Goal: Information Seeking & Learning: Check status

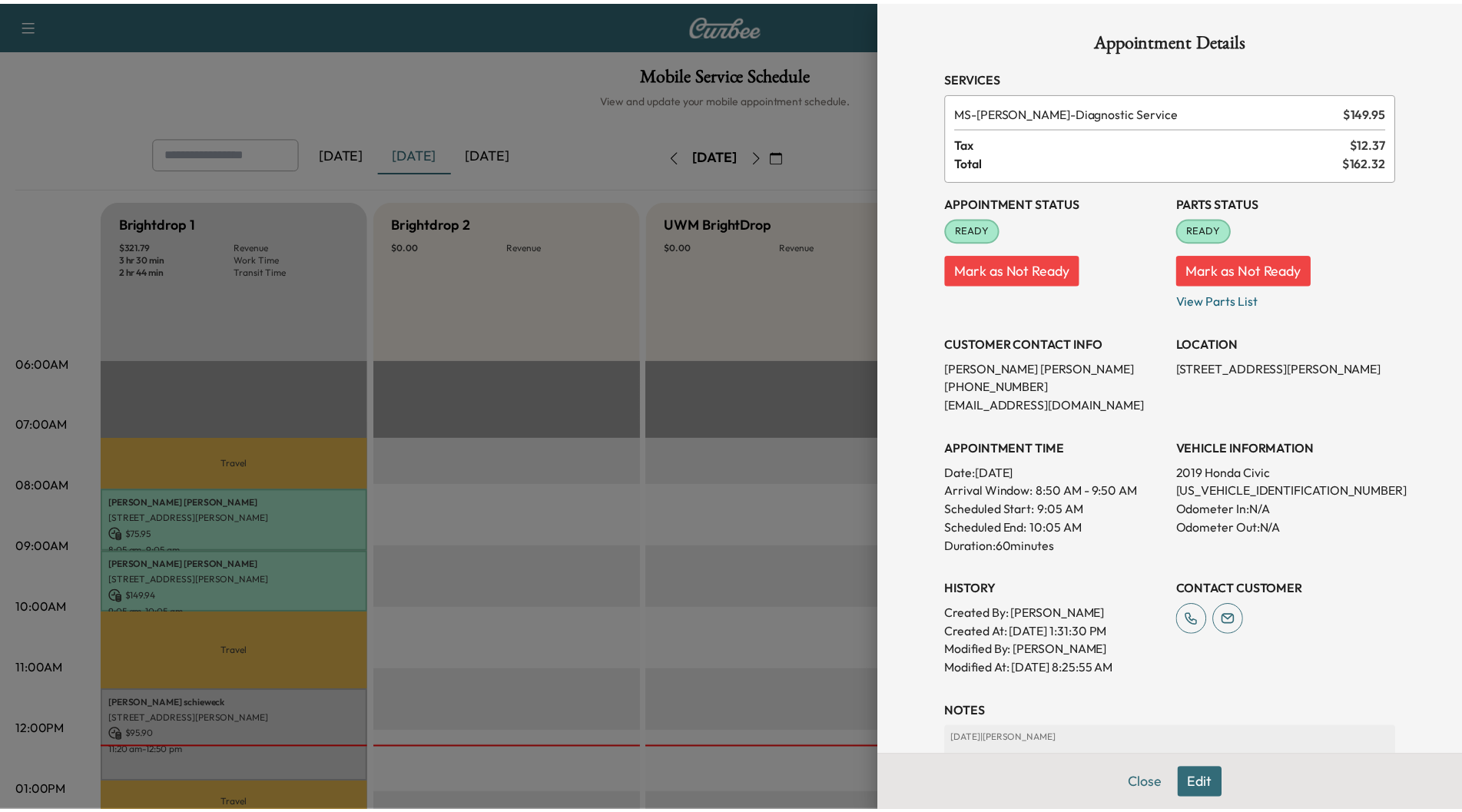
scroll to position [135, 0]
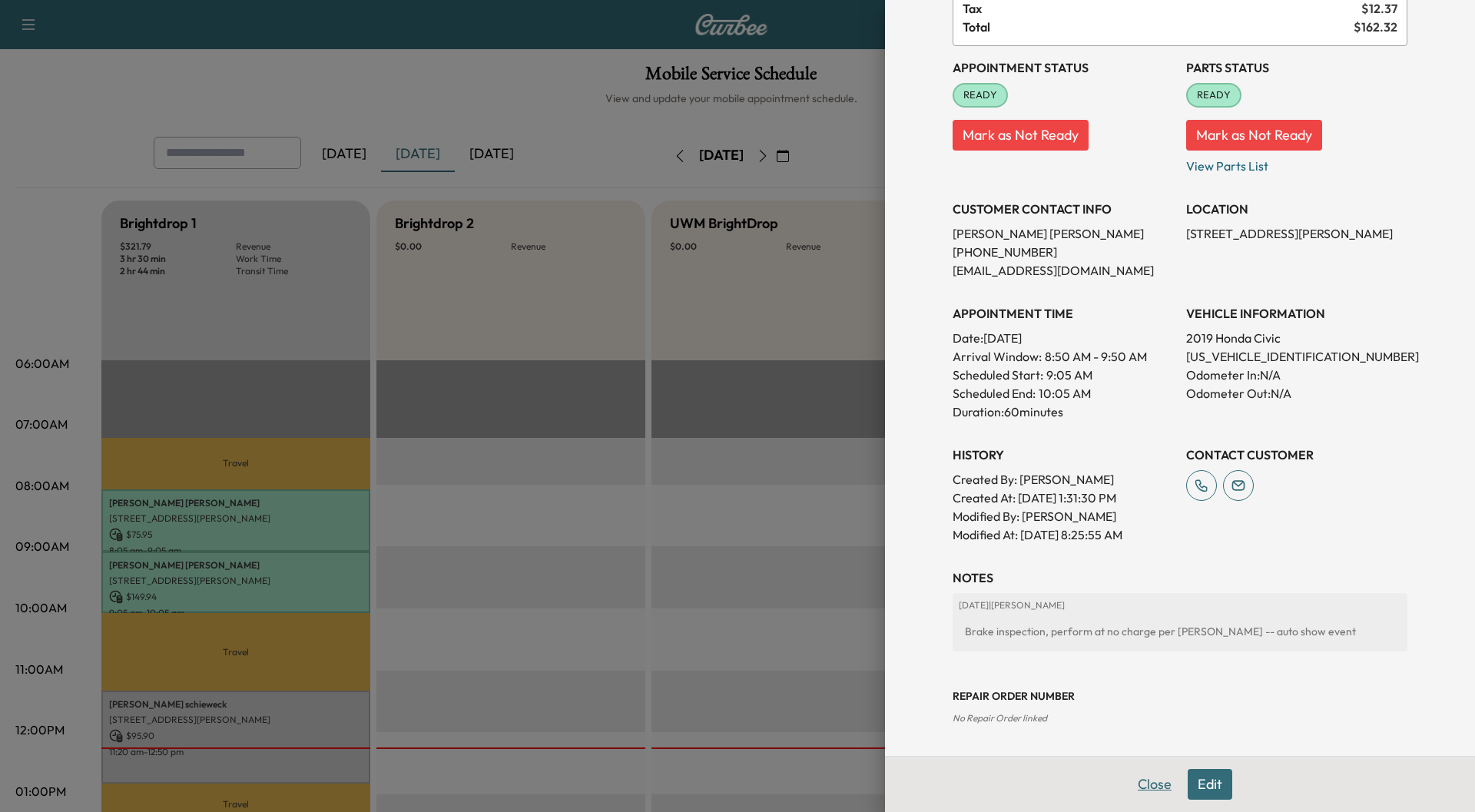
click at [1139, 788] on button "Close" at bounding box center [1155, 784] width 54 height 31
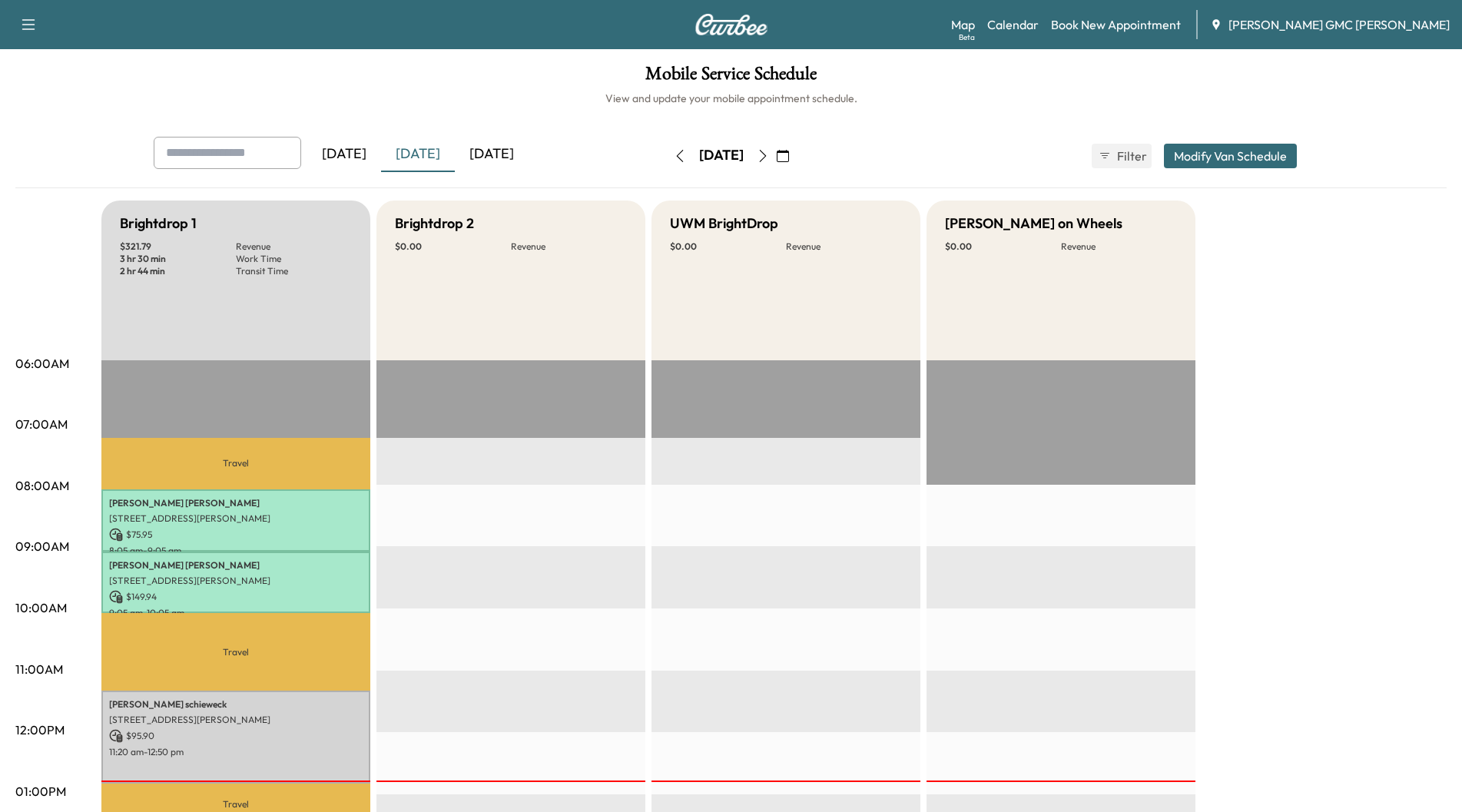
click at [489, 147] on div "[DATE]" at bounding box center [491, 154] width 74 height 35
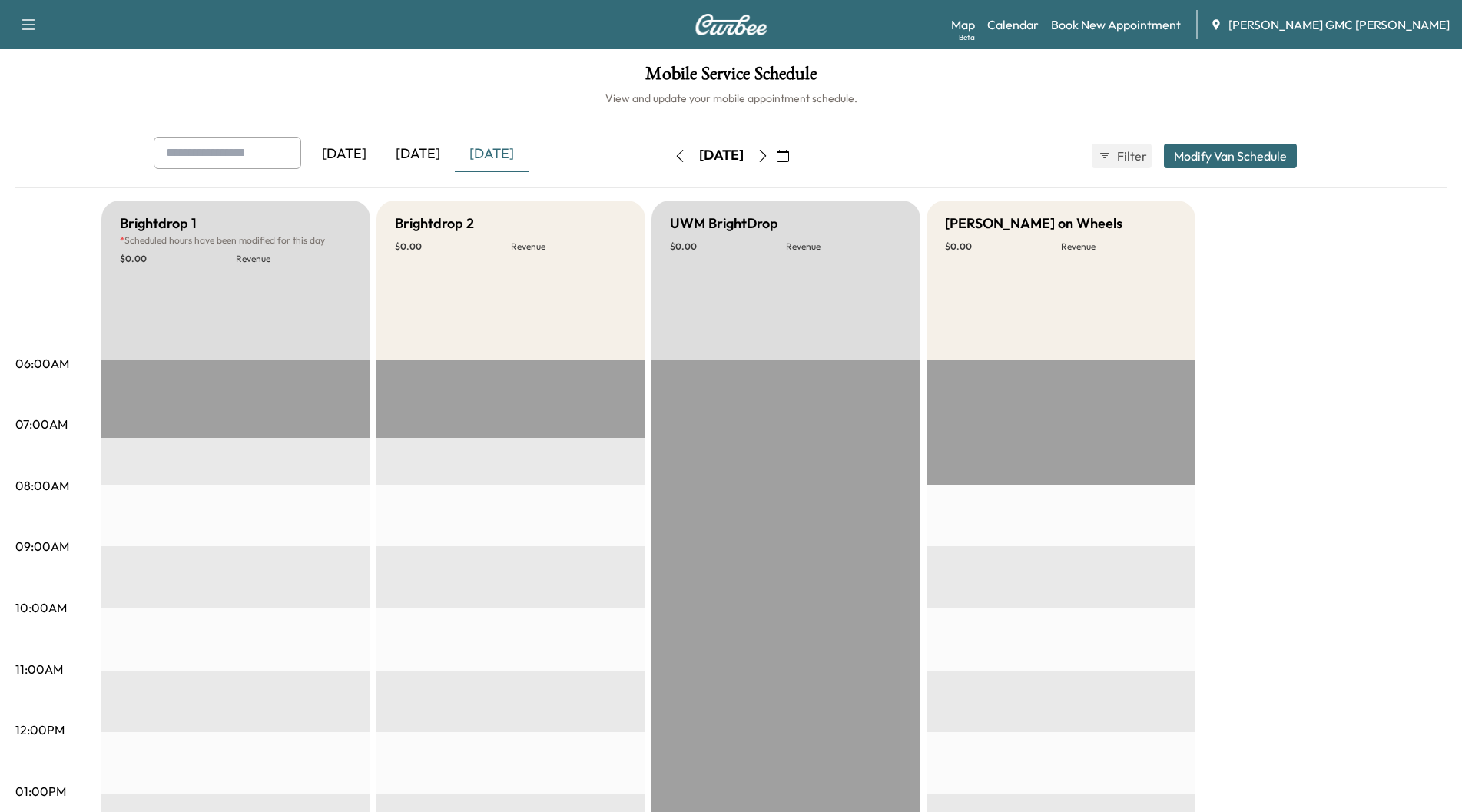
click at [769, 154] on icon "button" at bounding box center [763, 156] width 12 height 12
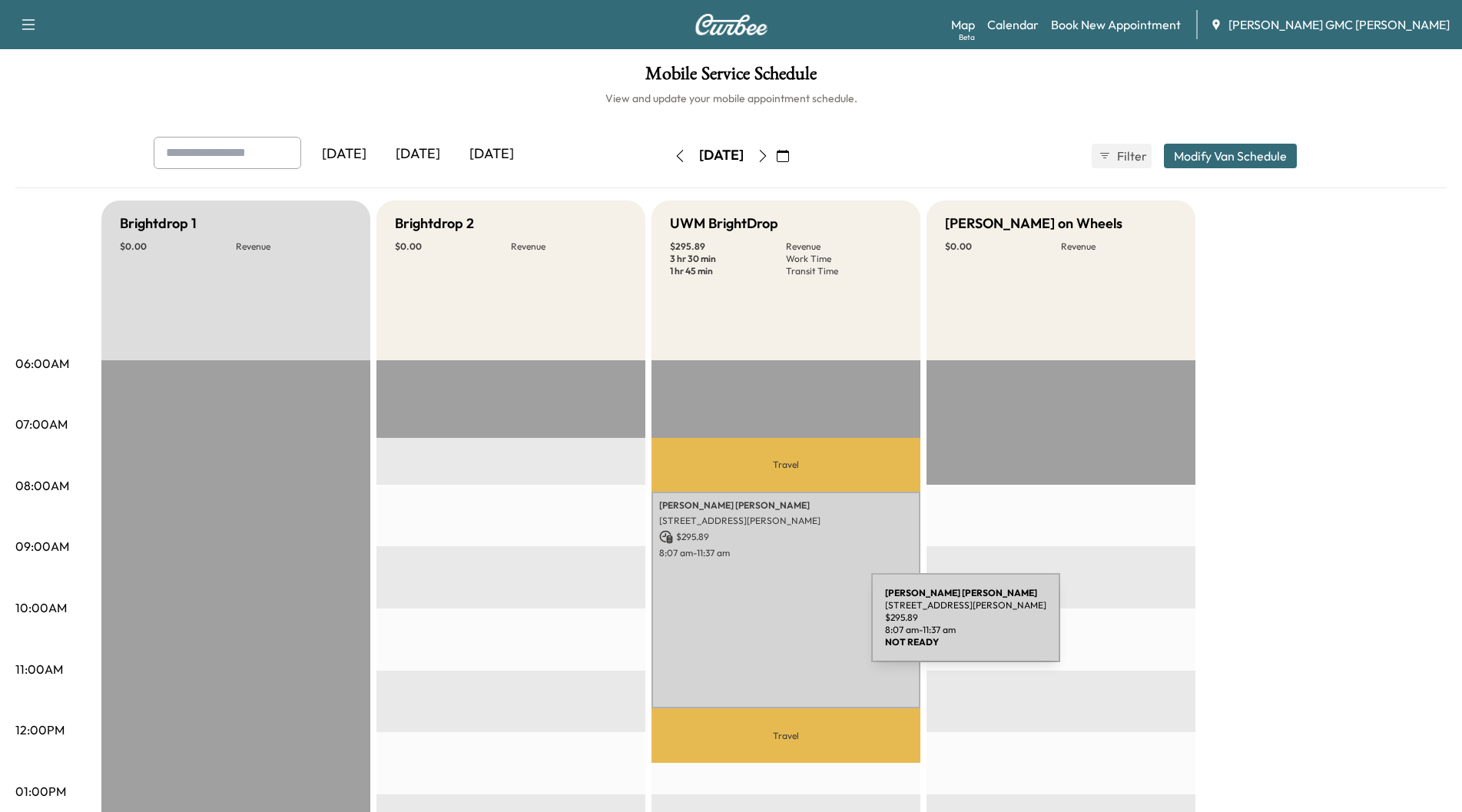
click at [756, 626] on div "[PERSON_NAME] [STREET_ADDRESS][PERSON_NAME] $ 295.89 8:07 am - 11:37 am" at bounding box center [786, 600] width 269 height 217
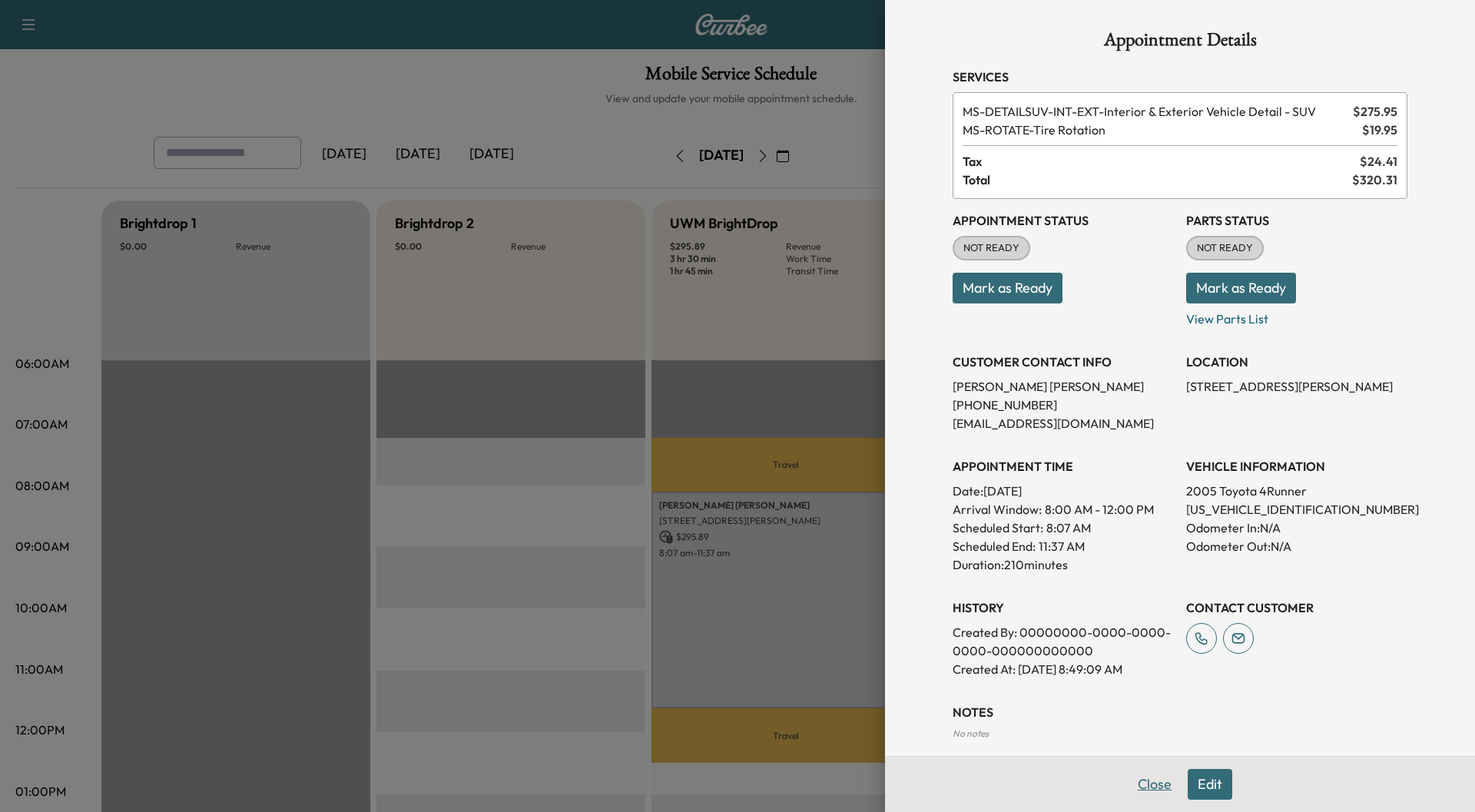
click at [1137, 785] on button "Close" at bounding box center [1155, 784] width 54 height 31
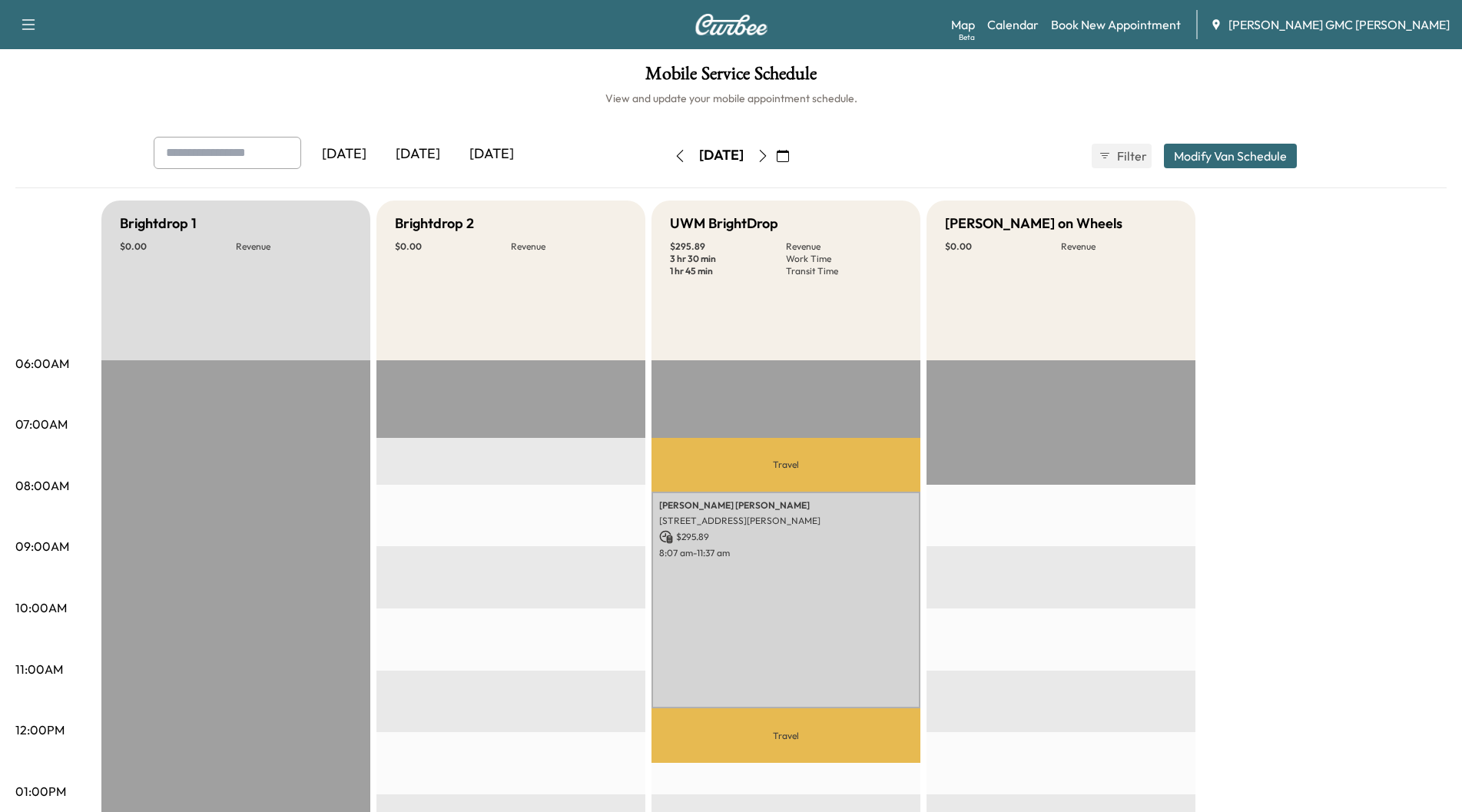
click at [425, 152] on div "[DATE]" at bounding box center [417, 154] width 74 height 35
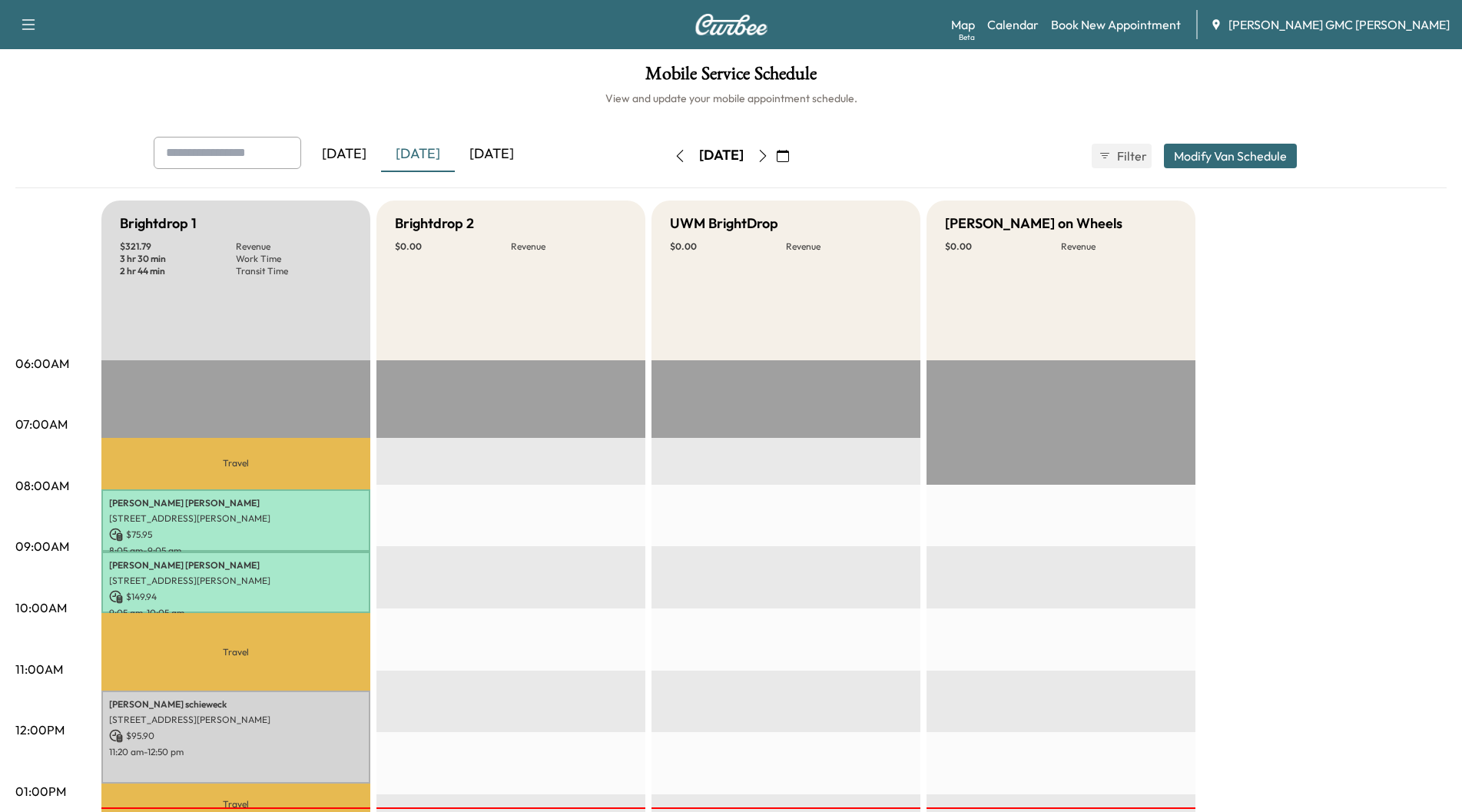
click at [503, 151] on div "[DATE]" at bounding box center [491, 154] width 74 height 35
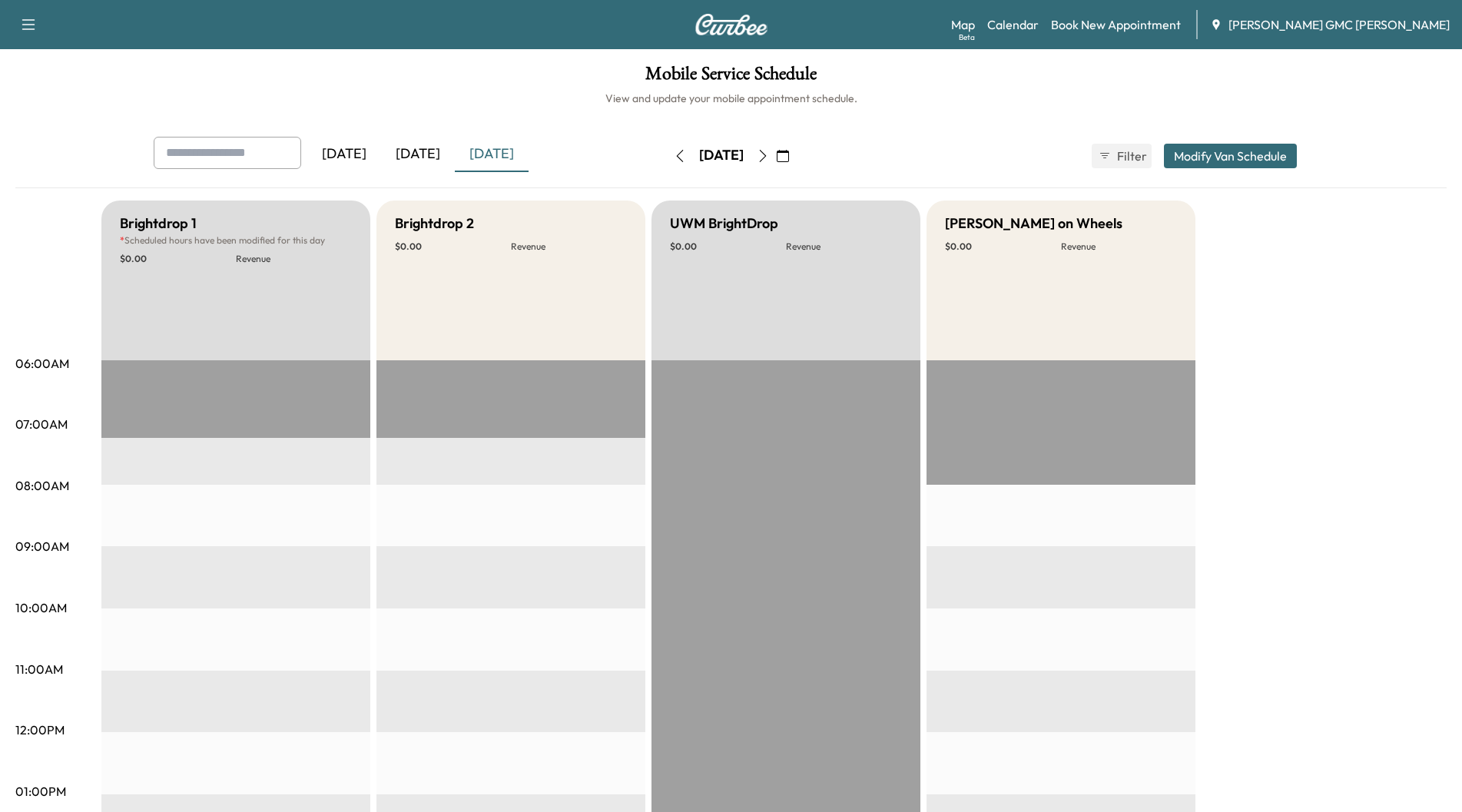
click at [769, 155] on icon "button" at bounding box center [763, 156] width 12 height 12
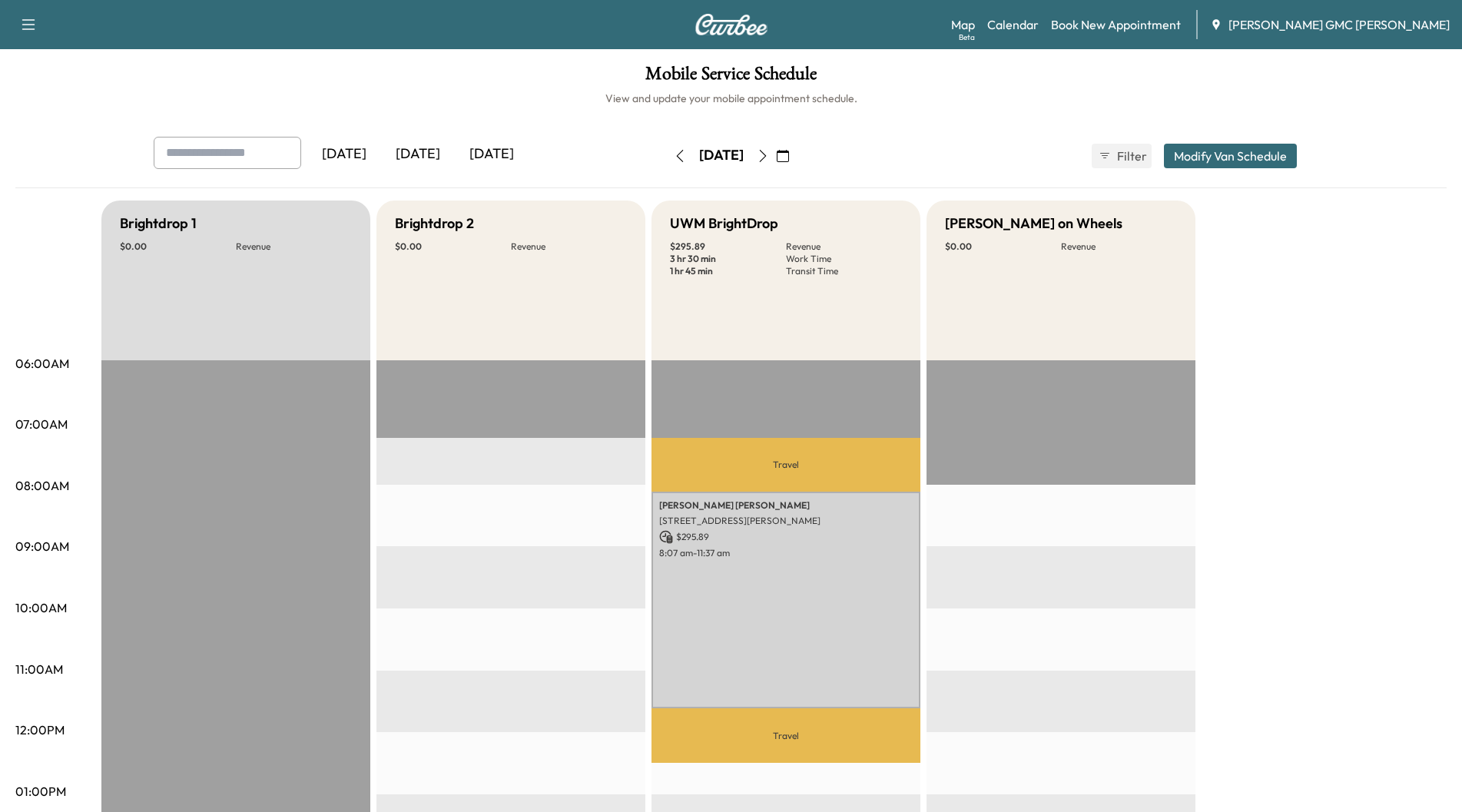
click at [769, 154] on icon "button" at bounding box center [763, 156] width 12 height 12
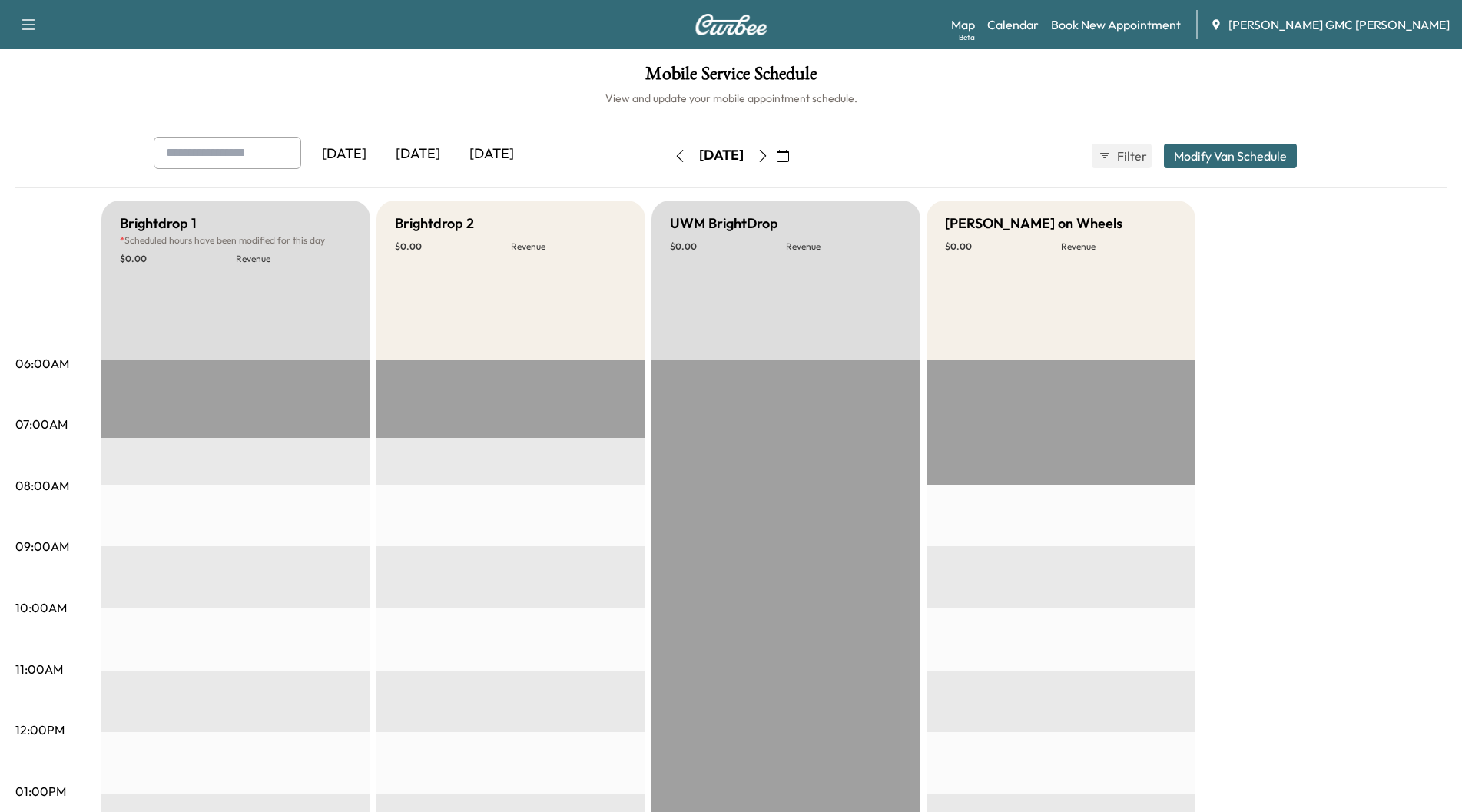
click at [769, 159] on icon "button" at bounding box center [763, 156] width 12 height 12
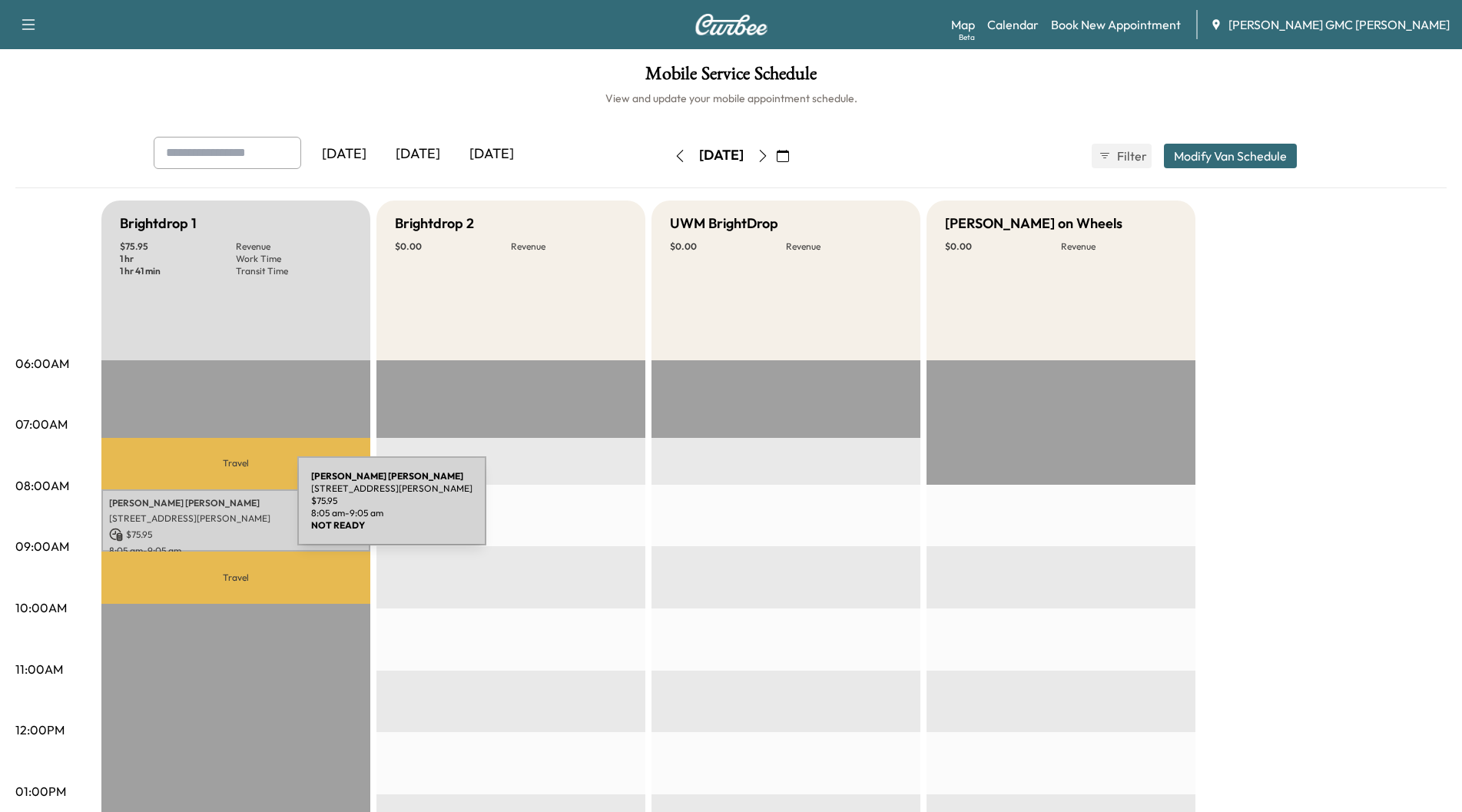
click at [182, 513] on p "[STREET_ADDRESS][PERSON_NAME]" at bounding box center [235, 518] width 254 height 12
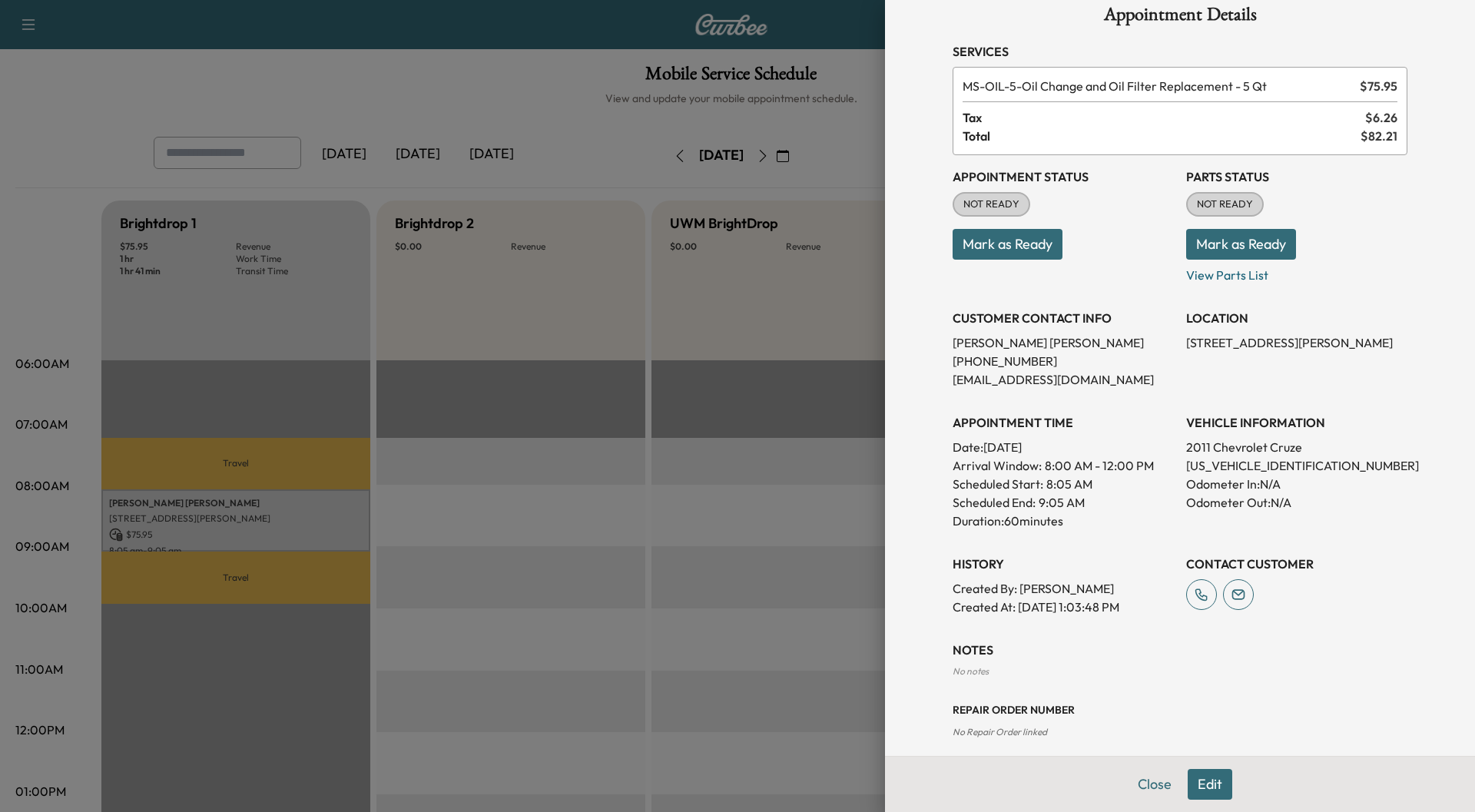
scroll to position [39, 0]
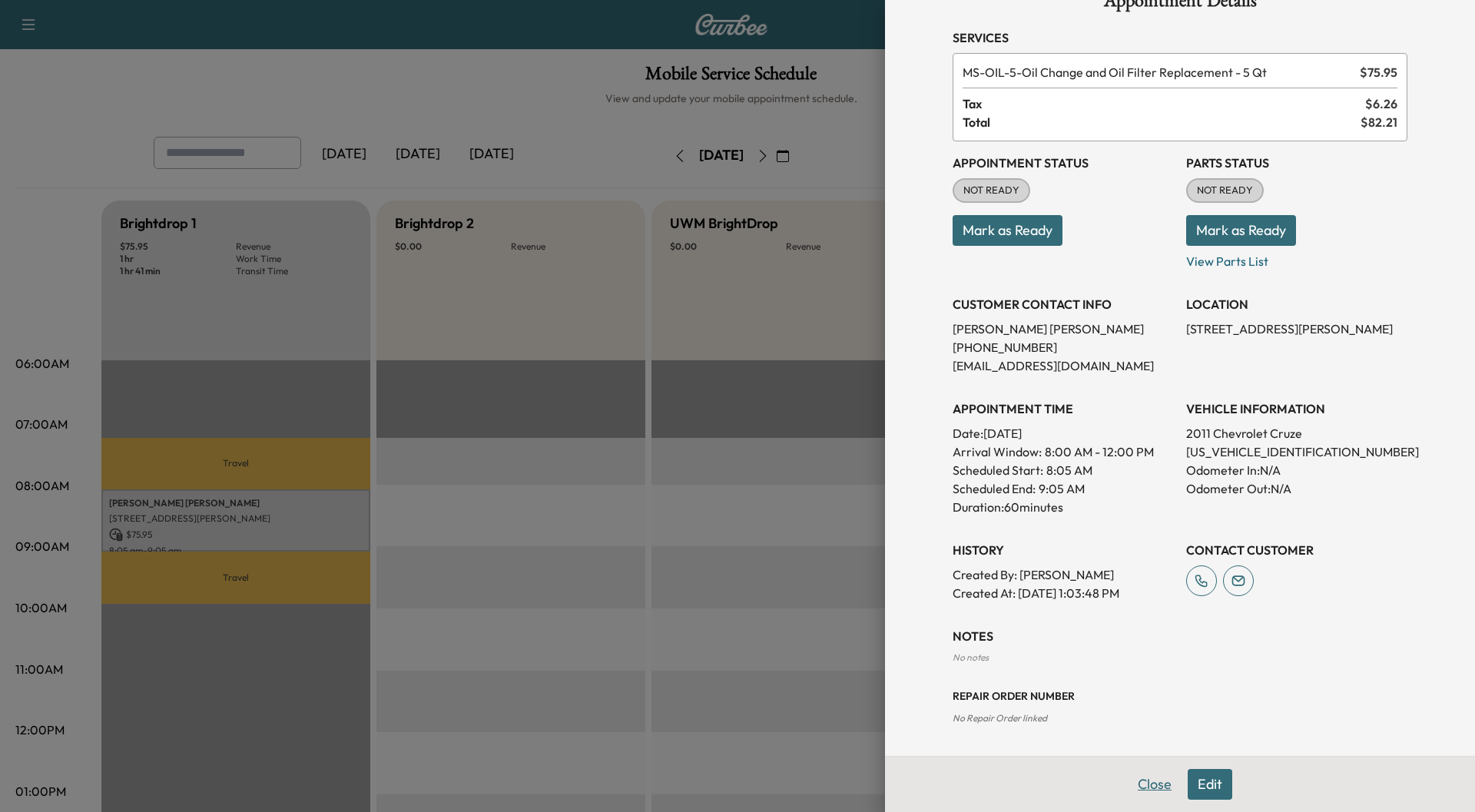
click at [1133, 787] on button "Close" at bounding box center [1155, 784] width 54 height 31
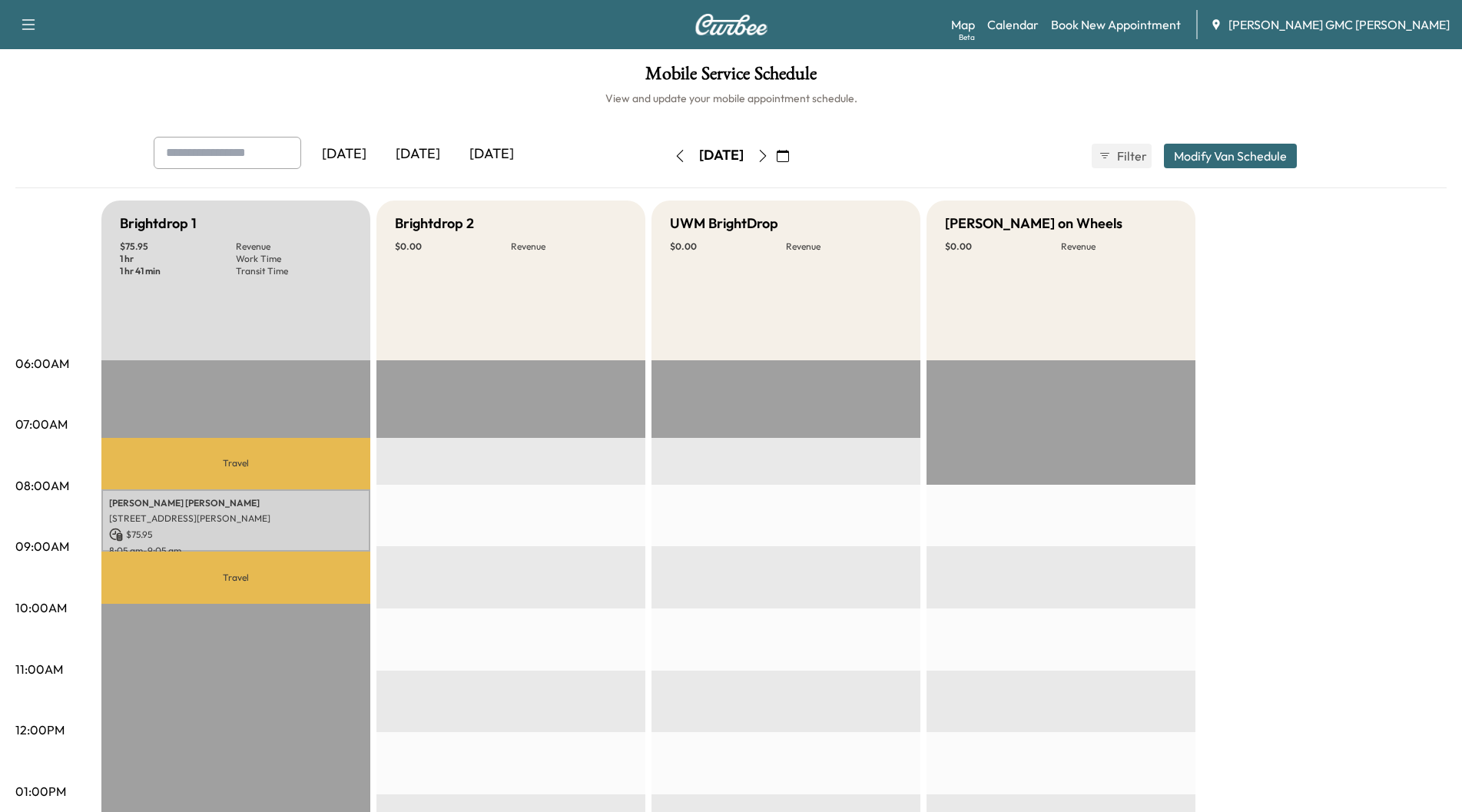
click at [769, 157] on icon "button" at bounding box center [763, 156] width 12 height 12
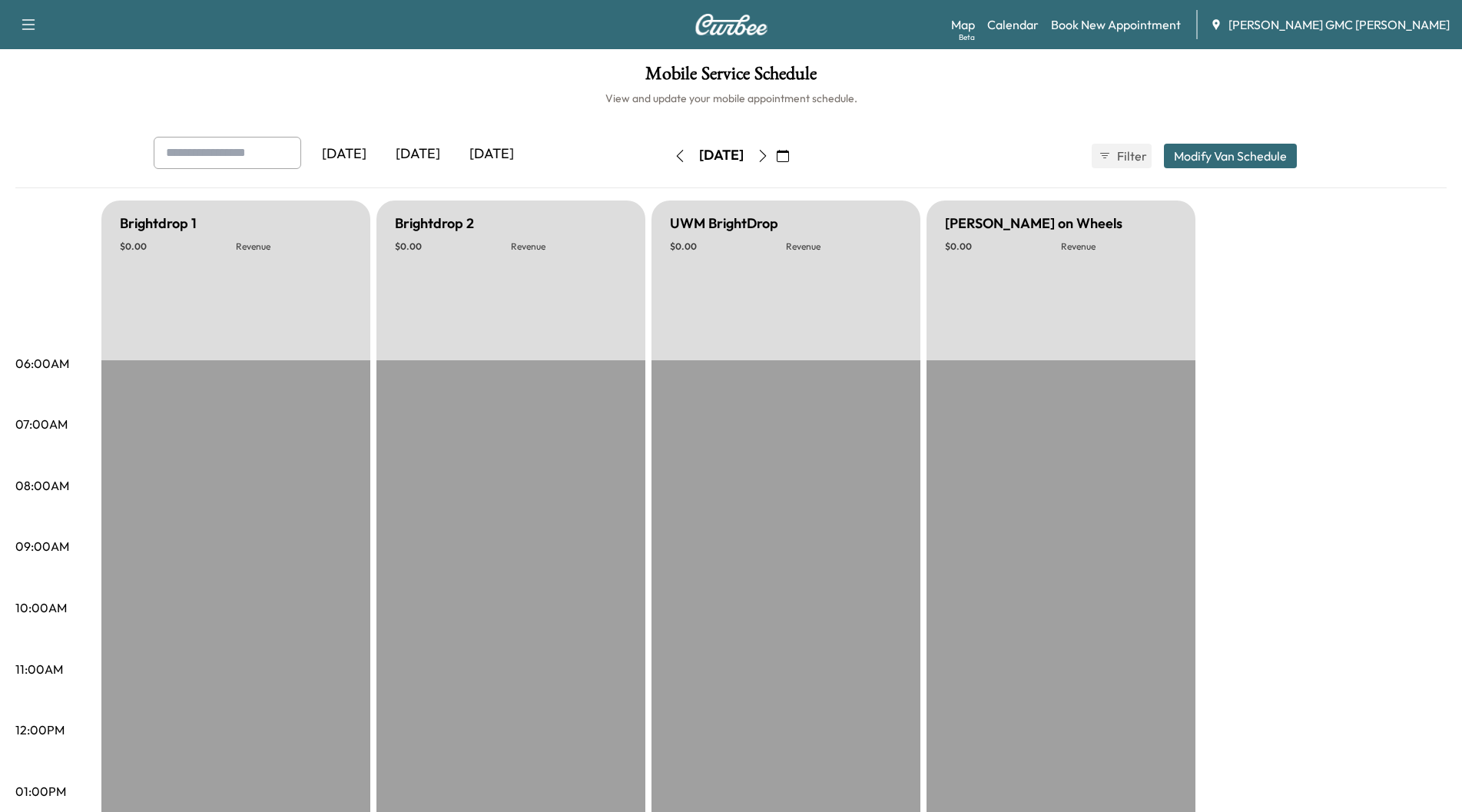
click at [766, 161] on icon "button" at bounding box center [762, 156] width 7 height 12
click at [776, 161] on button "button" at bounding box center [763, 156] width 26 height 25
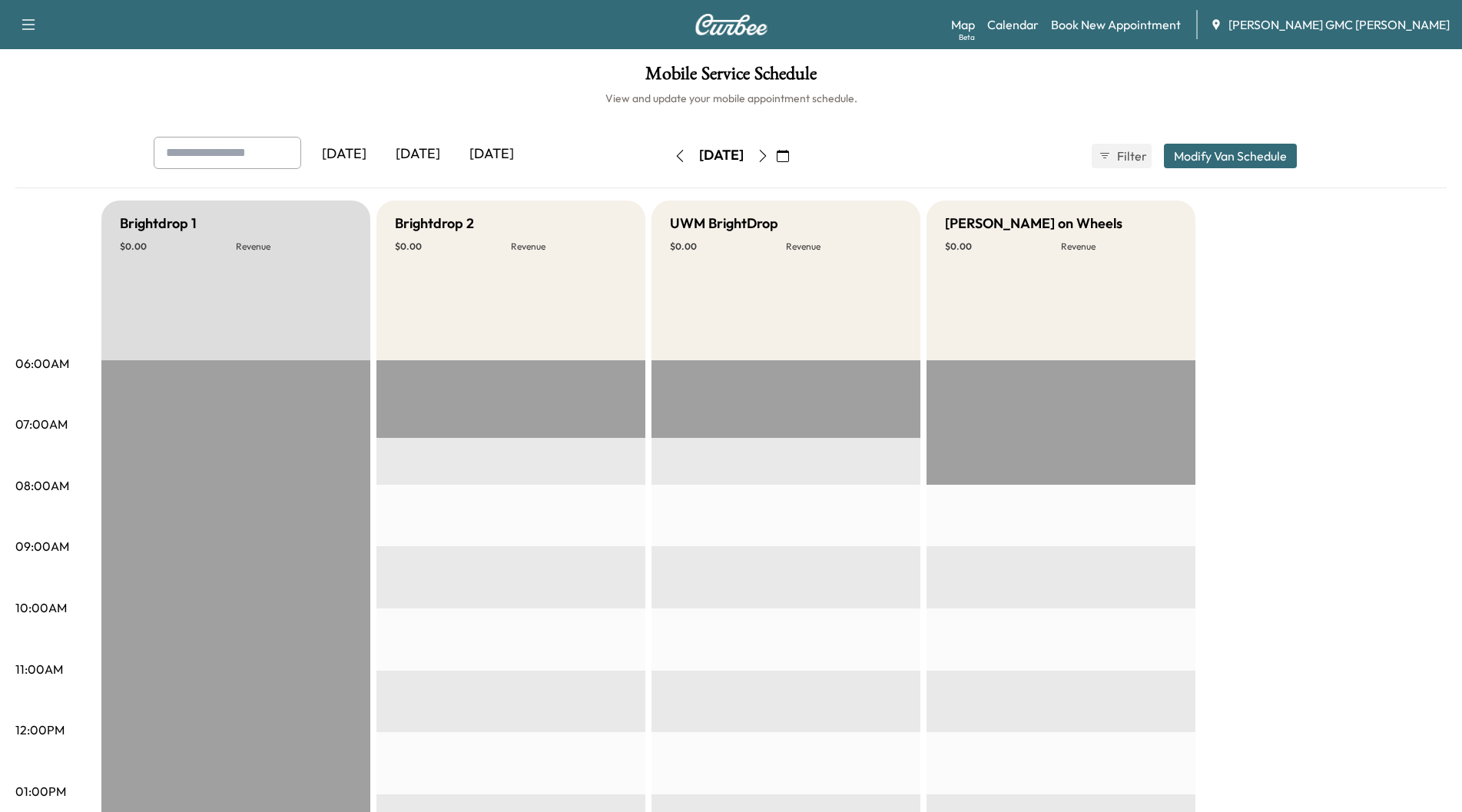
click at [769, 161] on icon "button" at bounding box center [763, 156] width 12 height 12
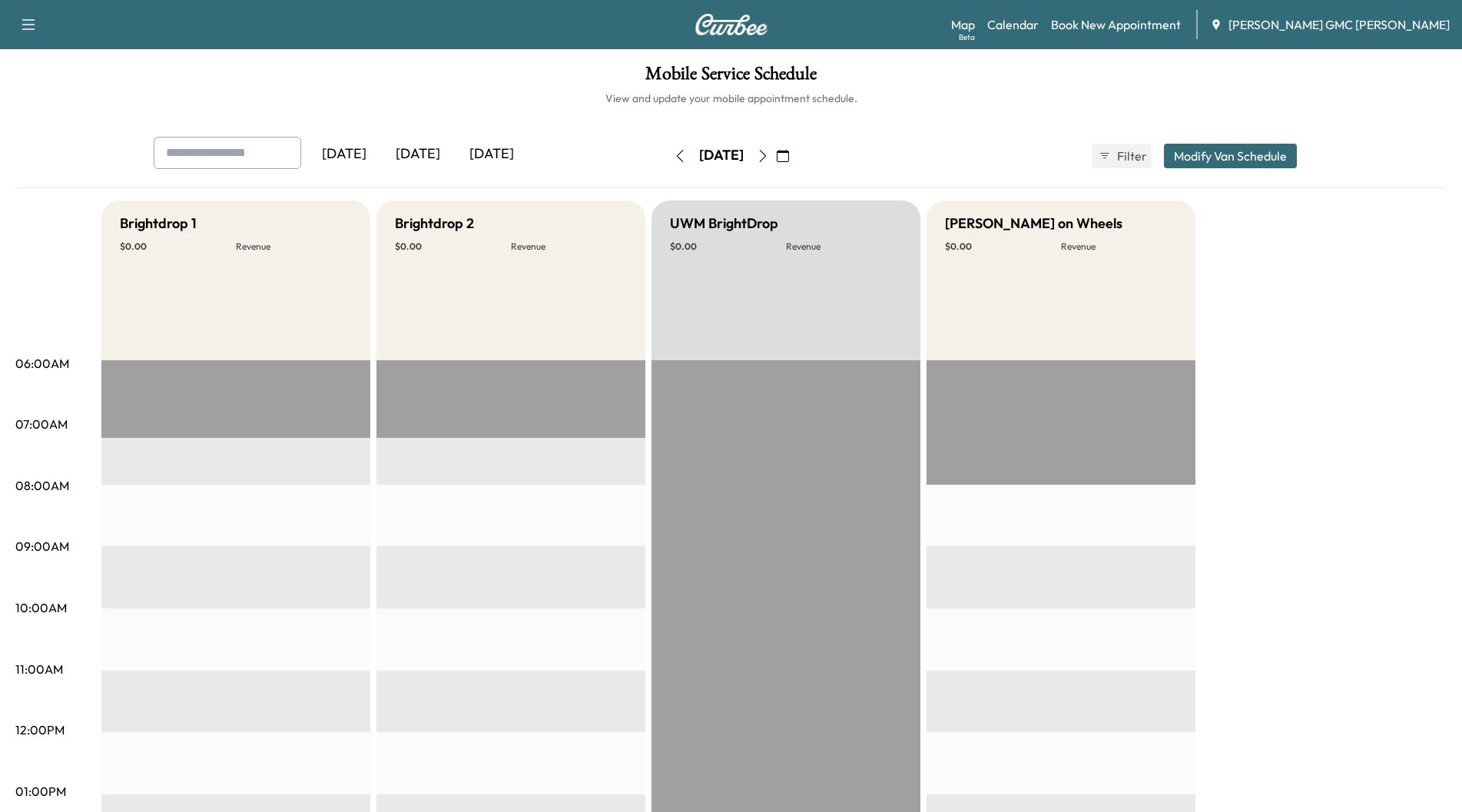
click at [776, 161] on button "button" at bounding box center [763, 156] width 26 height 25
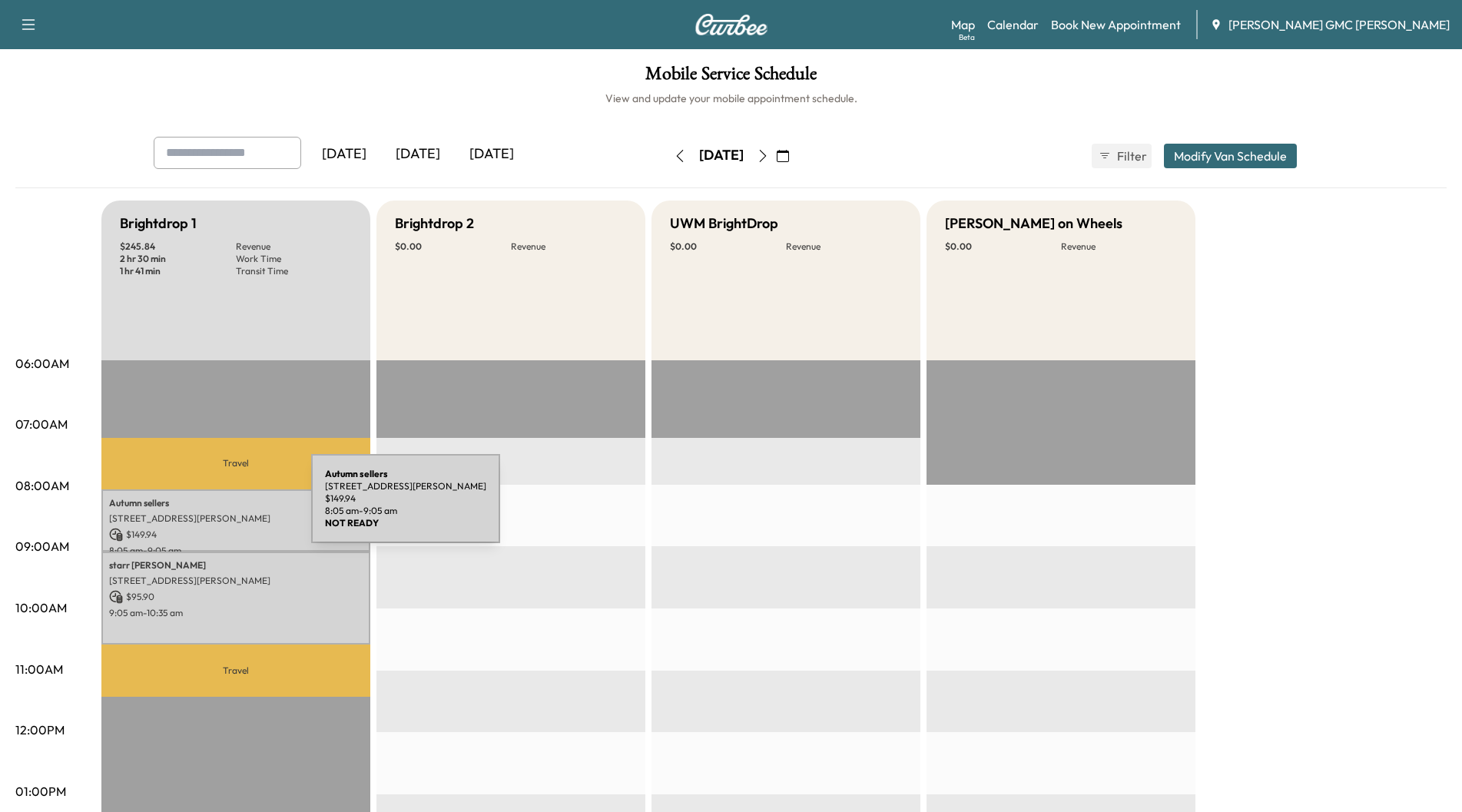
click at [196, 508] on div "Autumn sellers [STREET_ADDRESS][PERSON_NAME] $ 149.94 8:05 am - 9:05 am" at bounding box center [235, 519] width 269 height 62
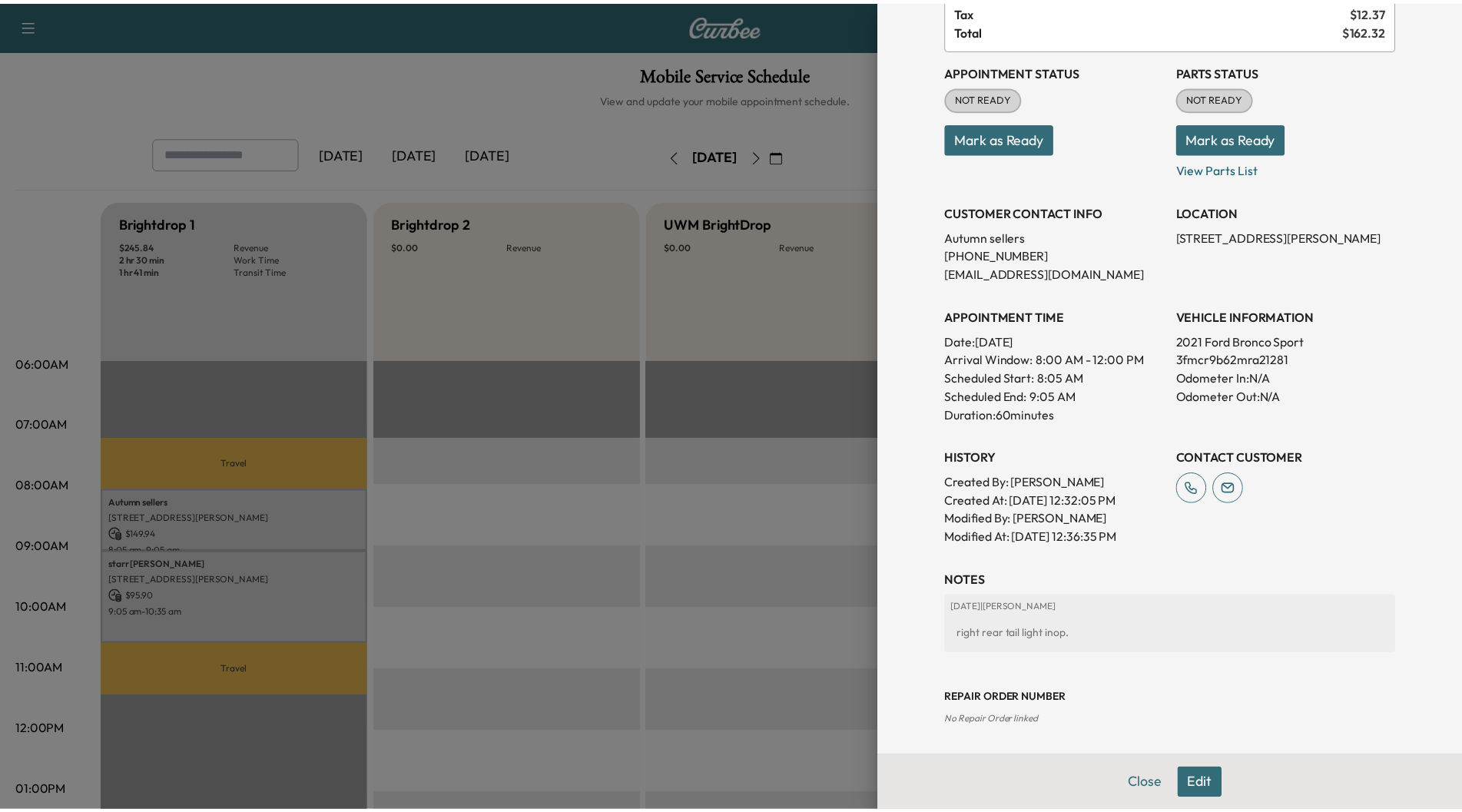
scroll to position [135, 0]
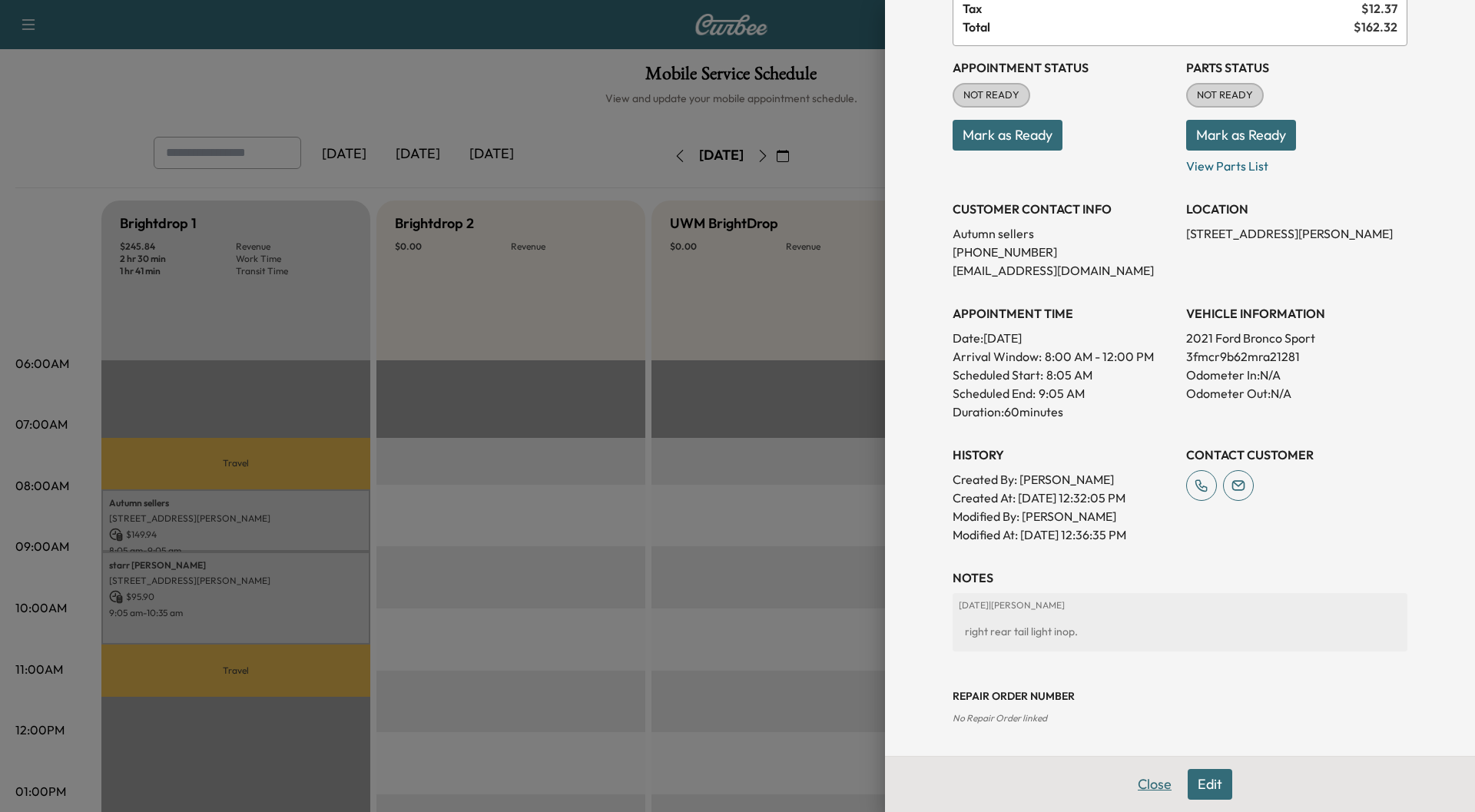
click at [1129, 785] on button "Close" at bounding box center [1155, 784] width 54 height 31
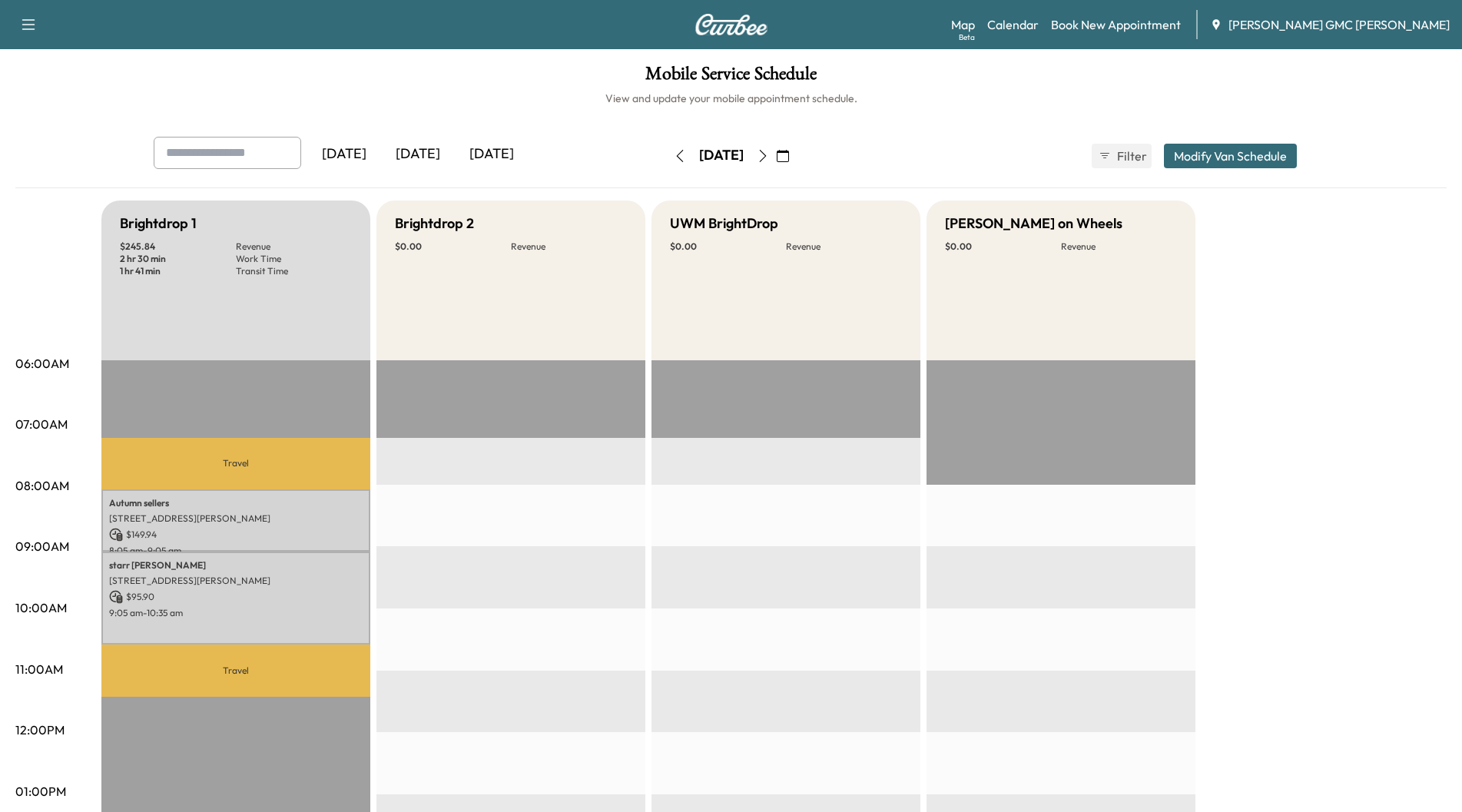
click at [404, 160] on div "[DATE]" at bounding box center [417, 154] width 74 height 35
